Goal: Information Seeking & Learning: Find contact information

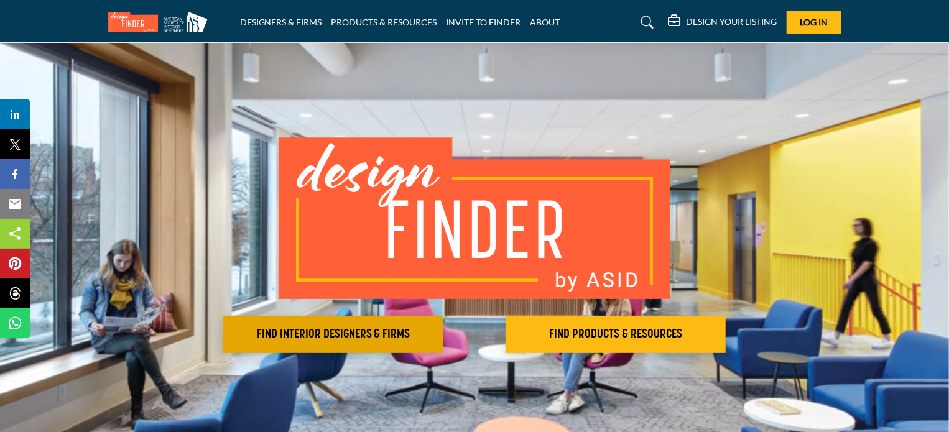
click at [377, 338] on h2 "FIND INTERIOR DESIGNERS & FIRMS" at bounding box center [333, 334] width 213 height 15
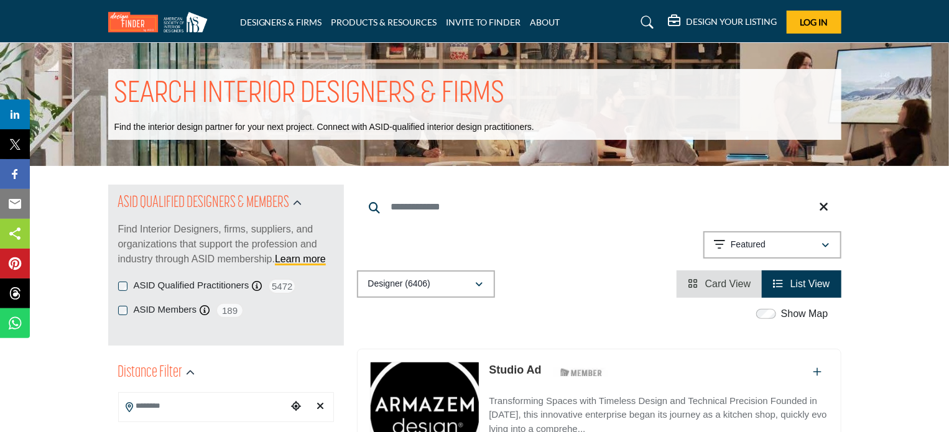
click at [417, 208] on input "Search Keyword" at bounding box center [599, 207] width 485 height 30
type input "*********"
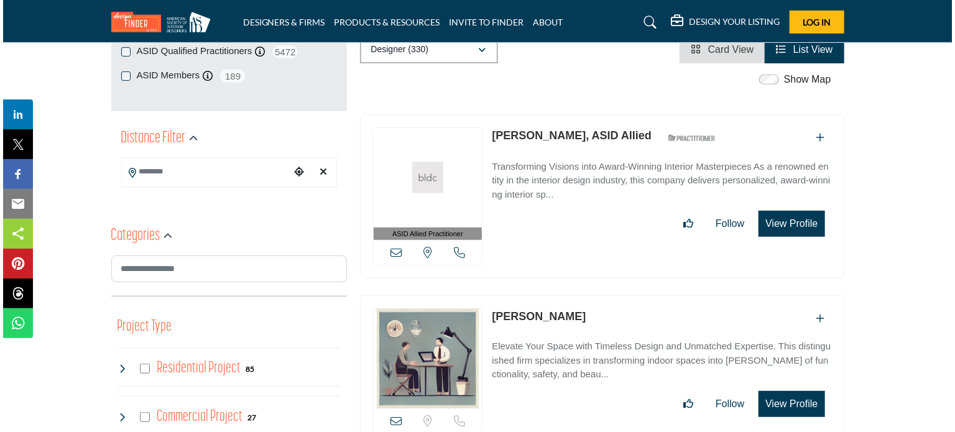
scroll to position [249, 0]
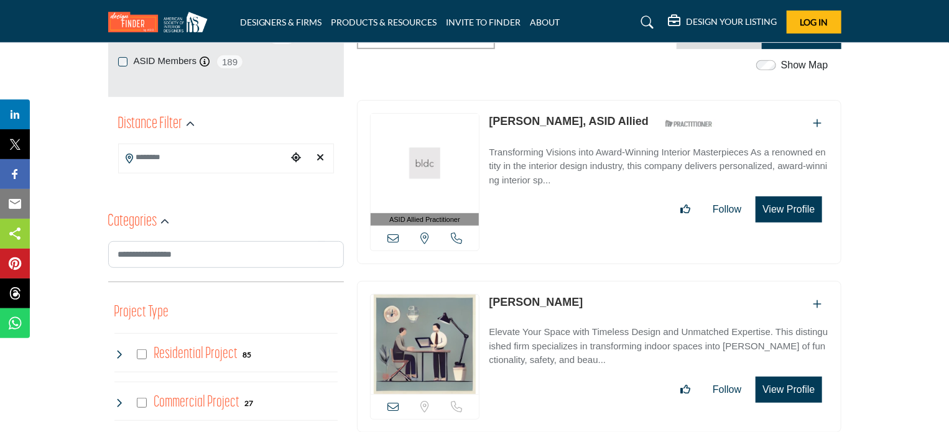
click at [779, 215] on button "View Profile" at bounding box center [789, 210] width 66 height 26
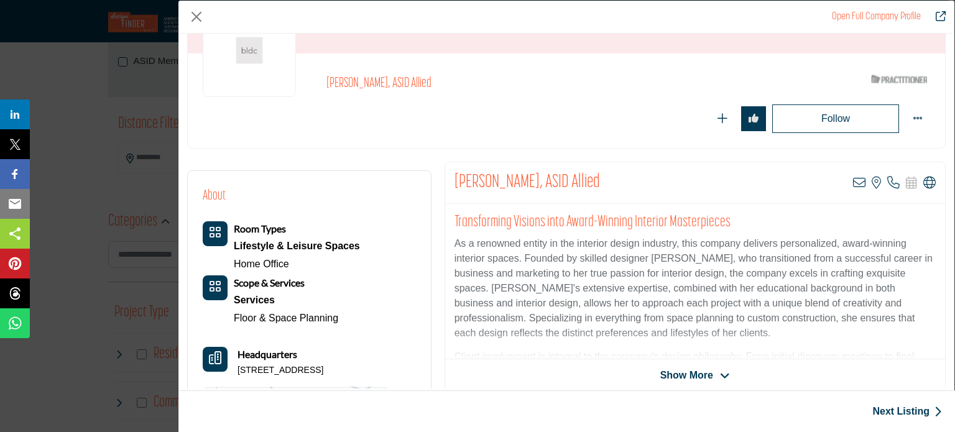
scroll to position [172, 0]
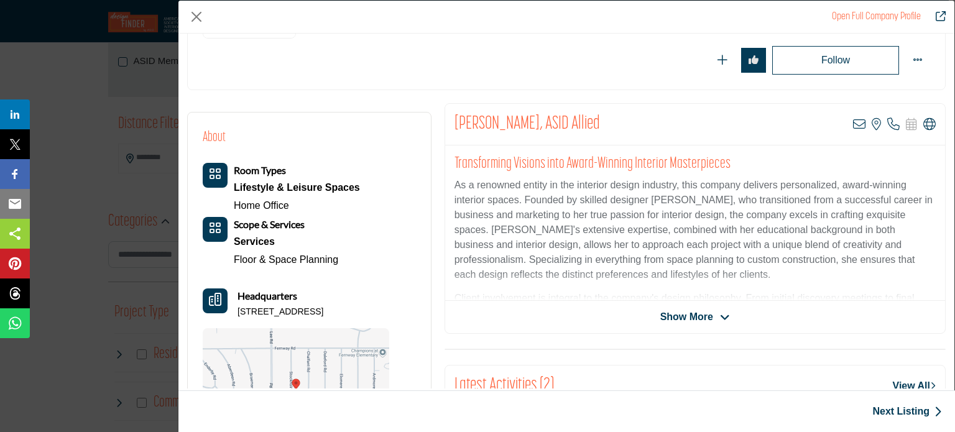
click at [720, 319] on icon "Company Data Modal" at bounding box center [725, 317] width 10 height 11
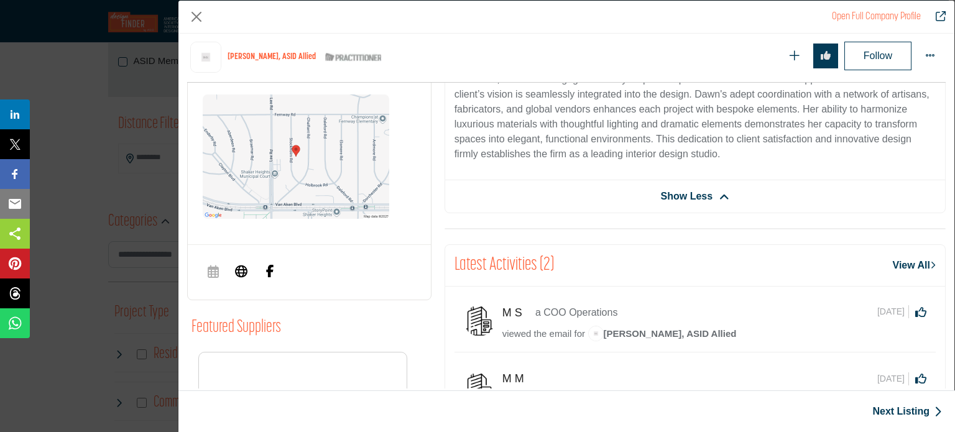
scroll to position [697, 0]
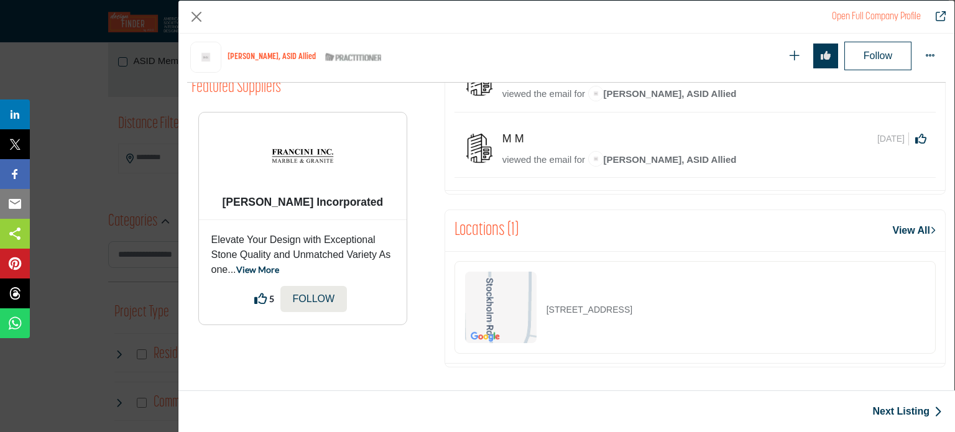
click at [914, 230] on link "View All" at bounding box center [914, 230] width 43 height 15
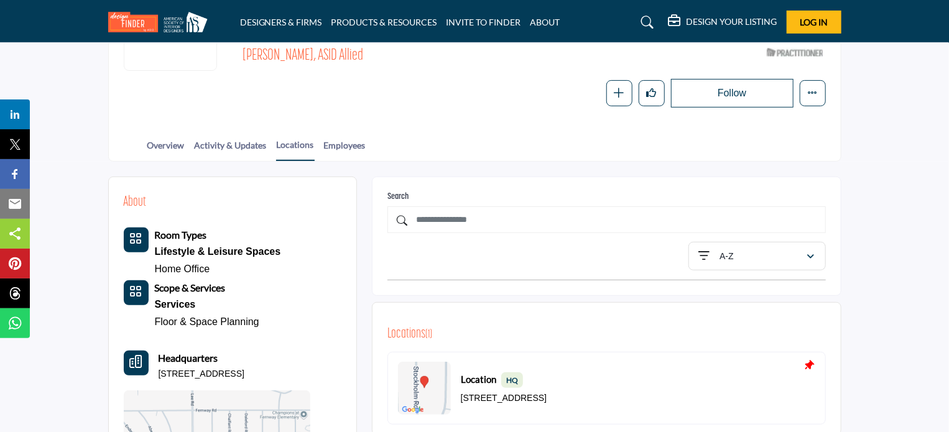
scroll to position [195, 0]
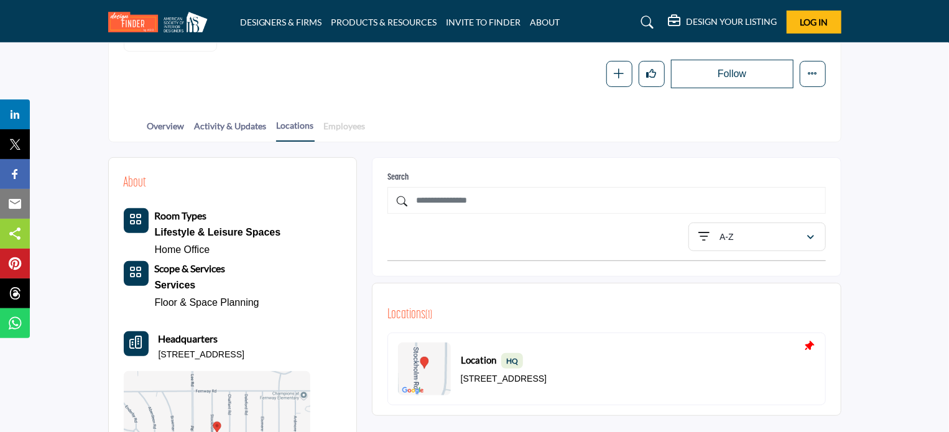
click at [336, 131] on link "Employees" at bounding box center [344, 130] width 43 height 22
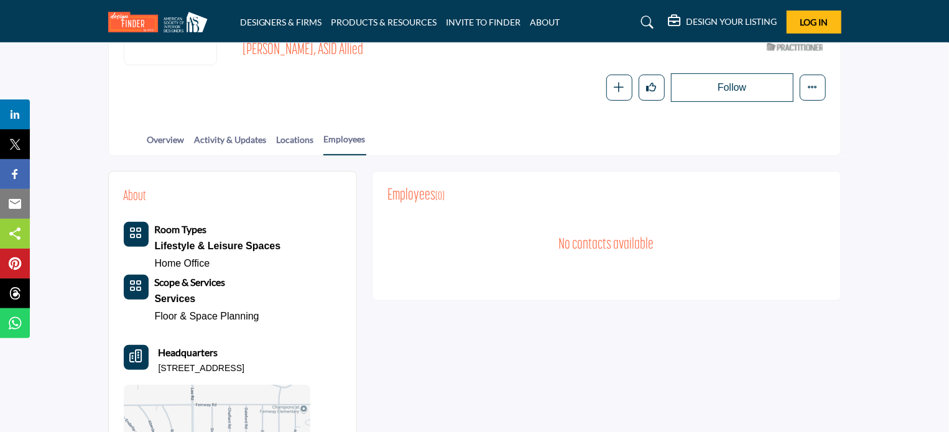
scroll to position [60, 0]
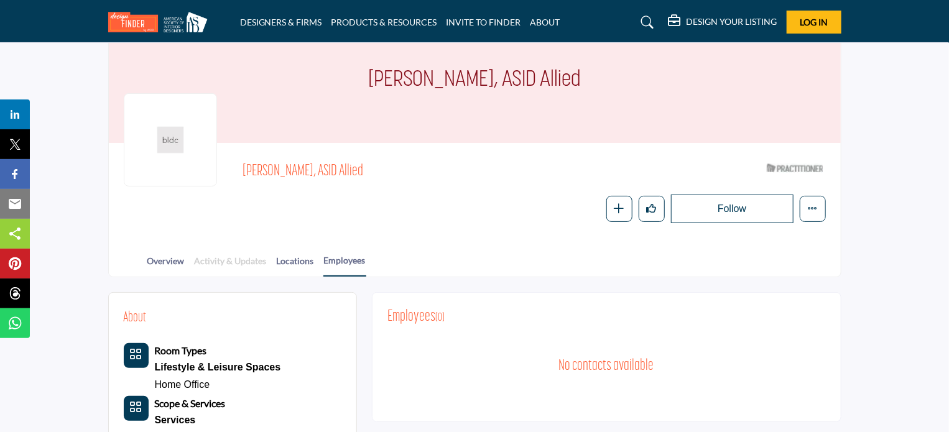
click at [236, 254] on link "Activity & Updates" at bounding box center [230, 265] width 73 height 22
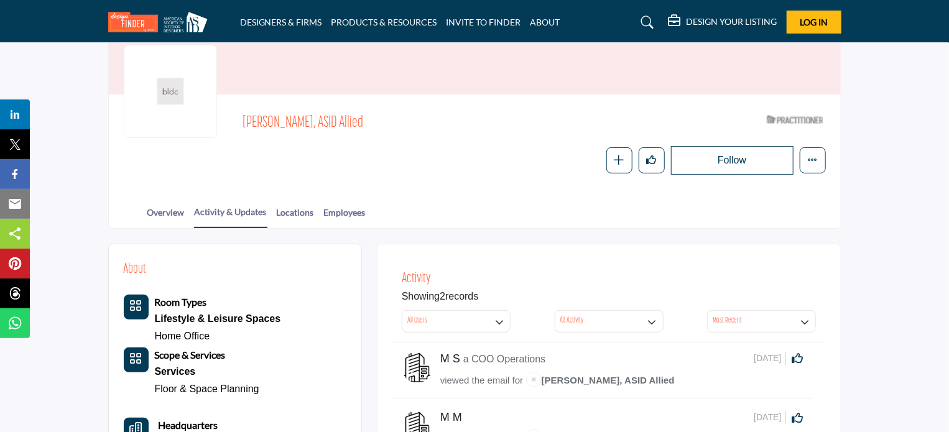
scroll to position [198, 0]
